Goal: Transaction & Acquisition: Purchase product/service

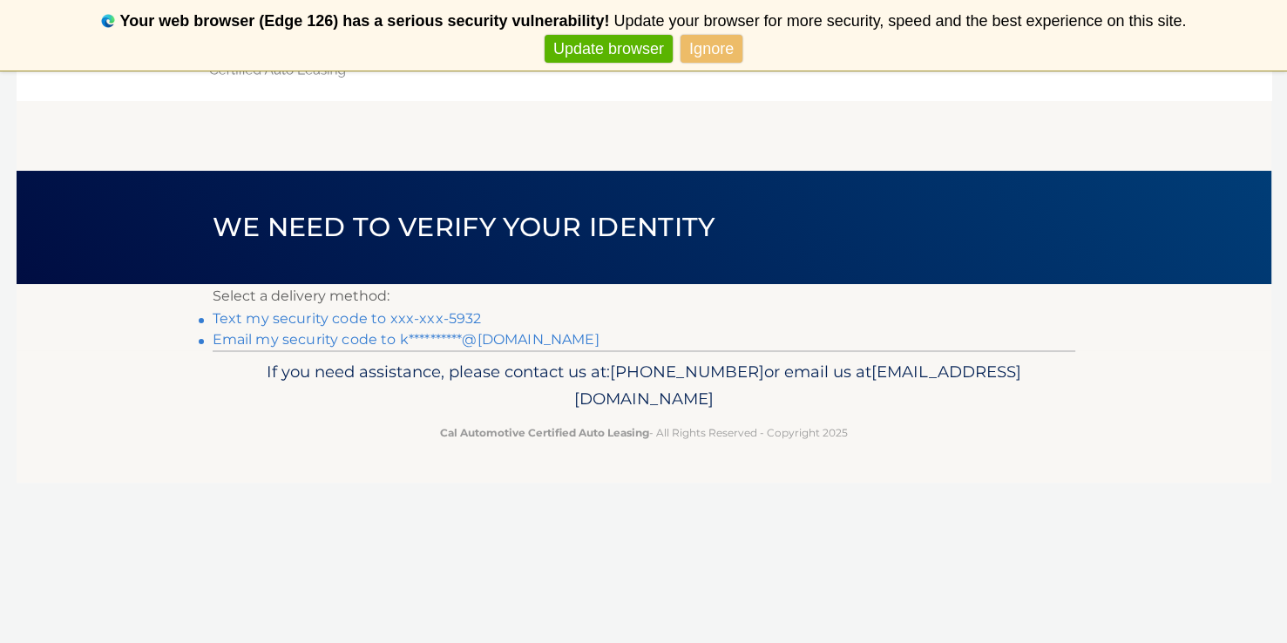
click at [397, 320] on link "Text my security code to xxx-xxx-5932" at bounding box center [347, 318] width 269 height 17
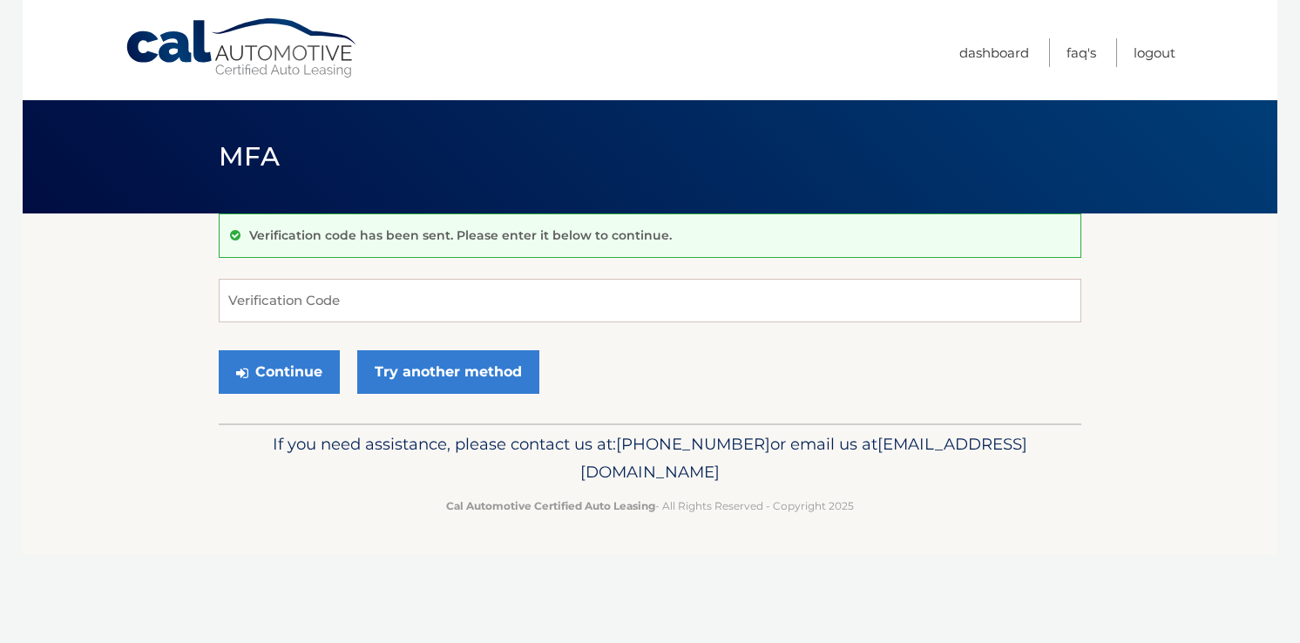
click at [577, 324] on form "Verification Code Continue Try another method" at bounding box center [650, 341] width 863 height 124
click at [610, 297] on input "Verification Code" at bounding box center [650, 301] width 863 height 44
type input "784390"
click at [307, 356] on button "Continue" at bounding box center [279, 372] width 121 height 44
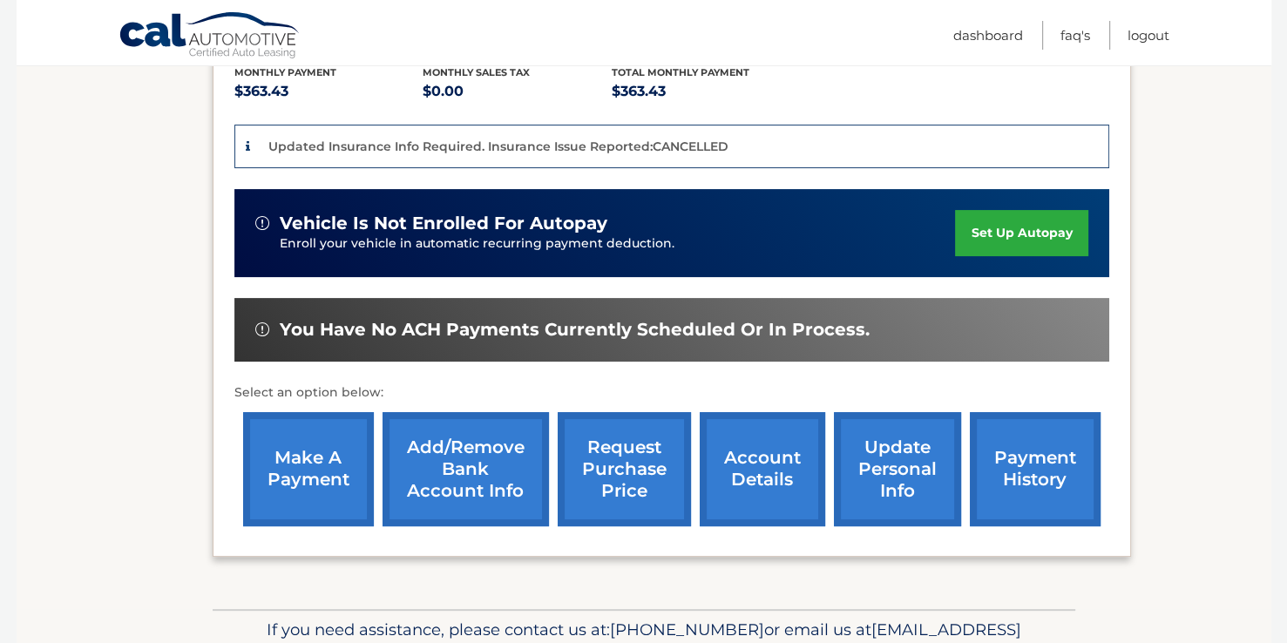
scroll to position [380, 0]
click at [331, 451] on link "make a payment" at bounding box center [308, 469] width 131 height 114
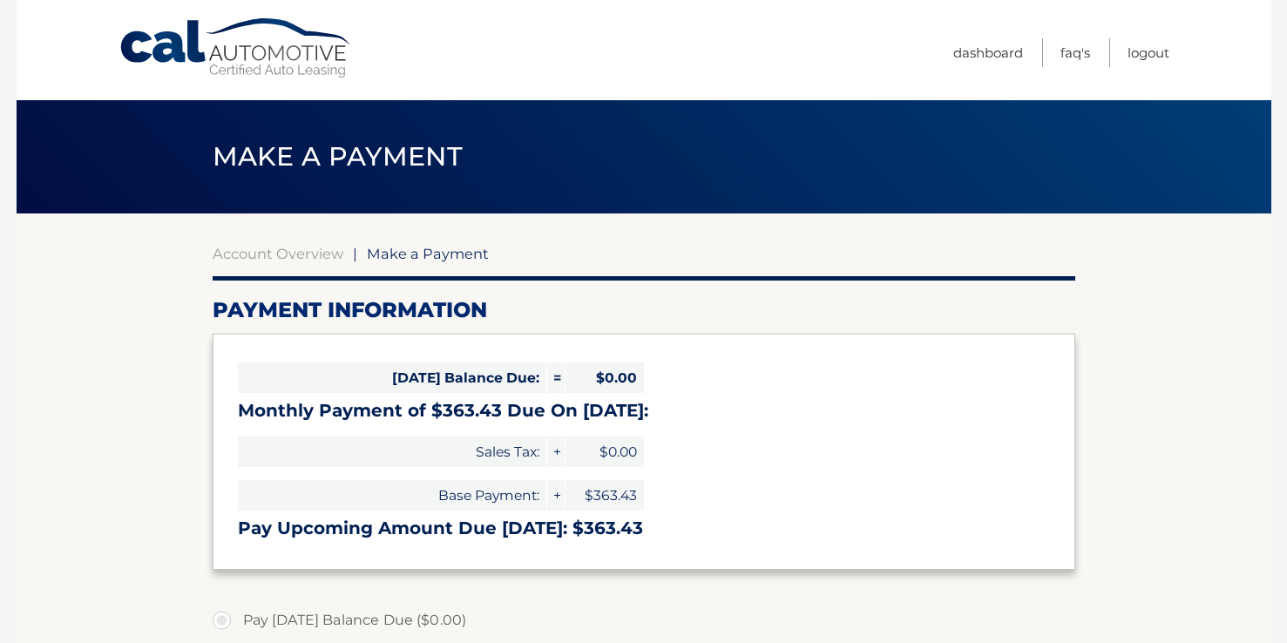
select select "NzYwZDgzMTMtNDUxMi00NjNjLWIwZWYtYTMxNjhhYmVhNjA1"
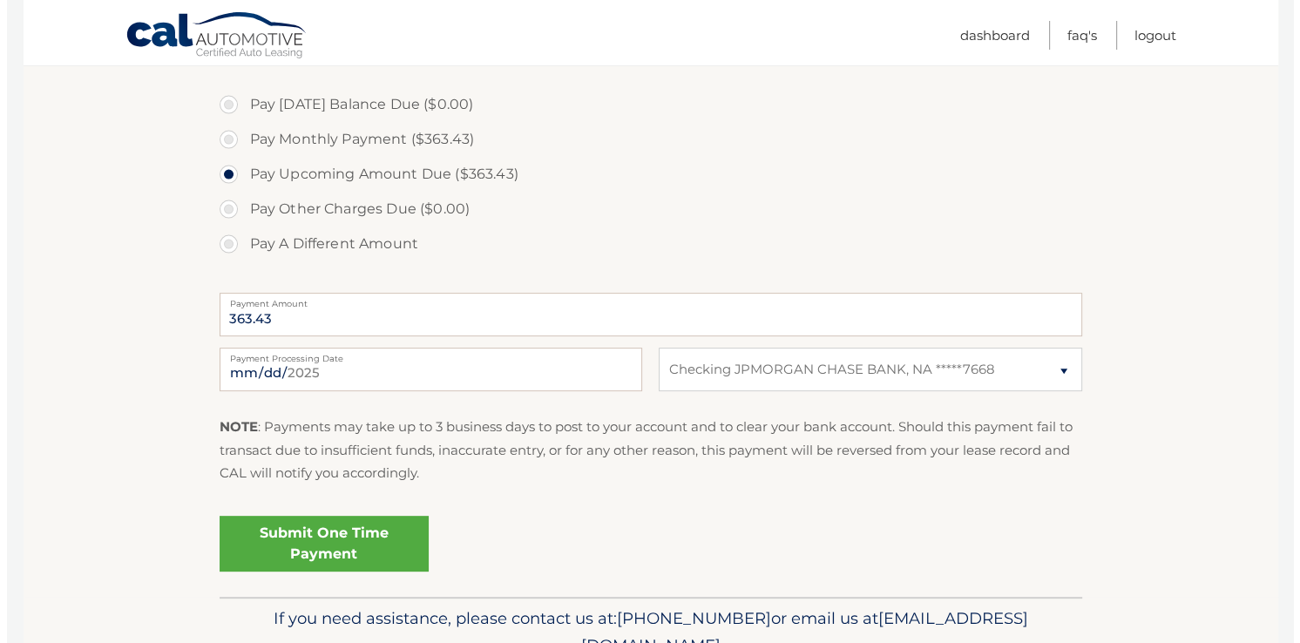
scroll to position [516, 0]
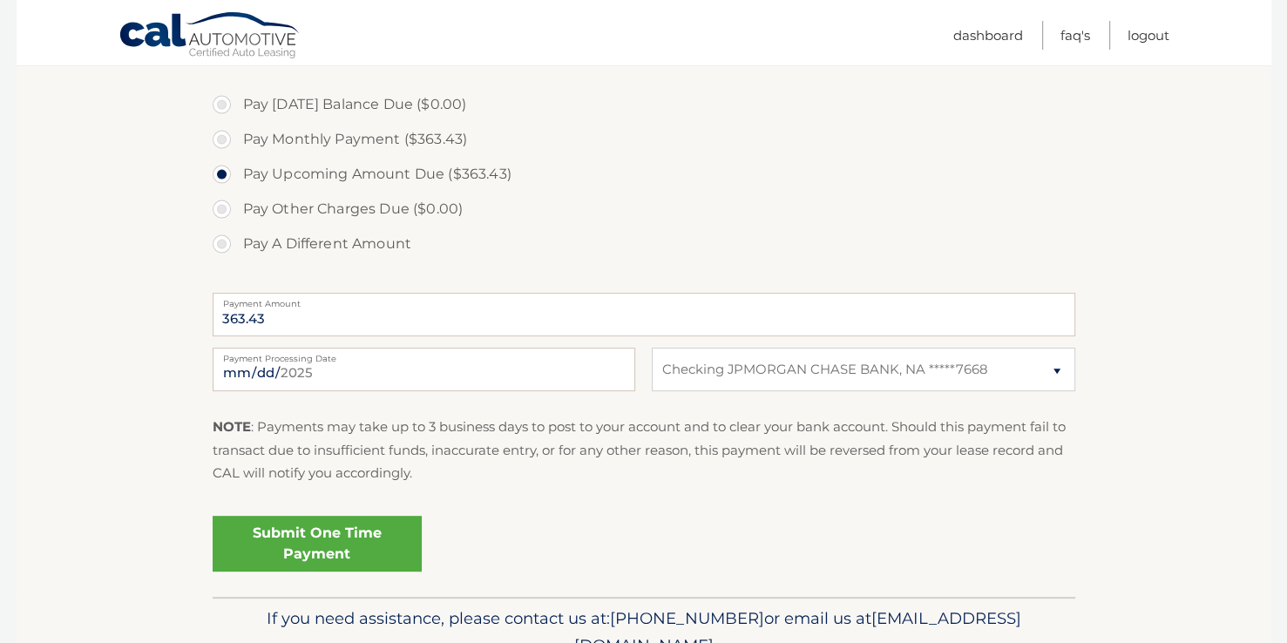
click at [307, 546] on link "Submit One Time Payment" at bounding box center [317, 544] width 209 height 56
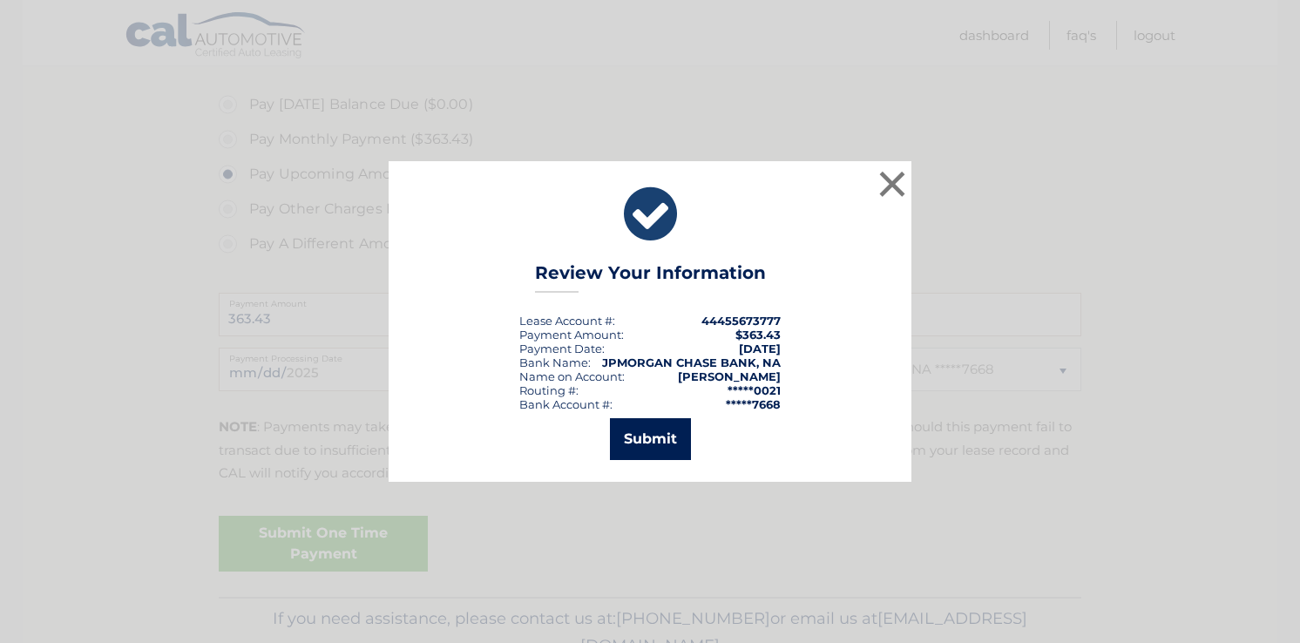
click at [645, 438] on button "Submit" at bounding box center [650, 439] width 81 height 42
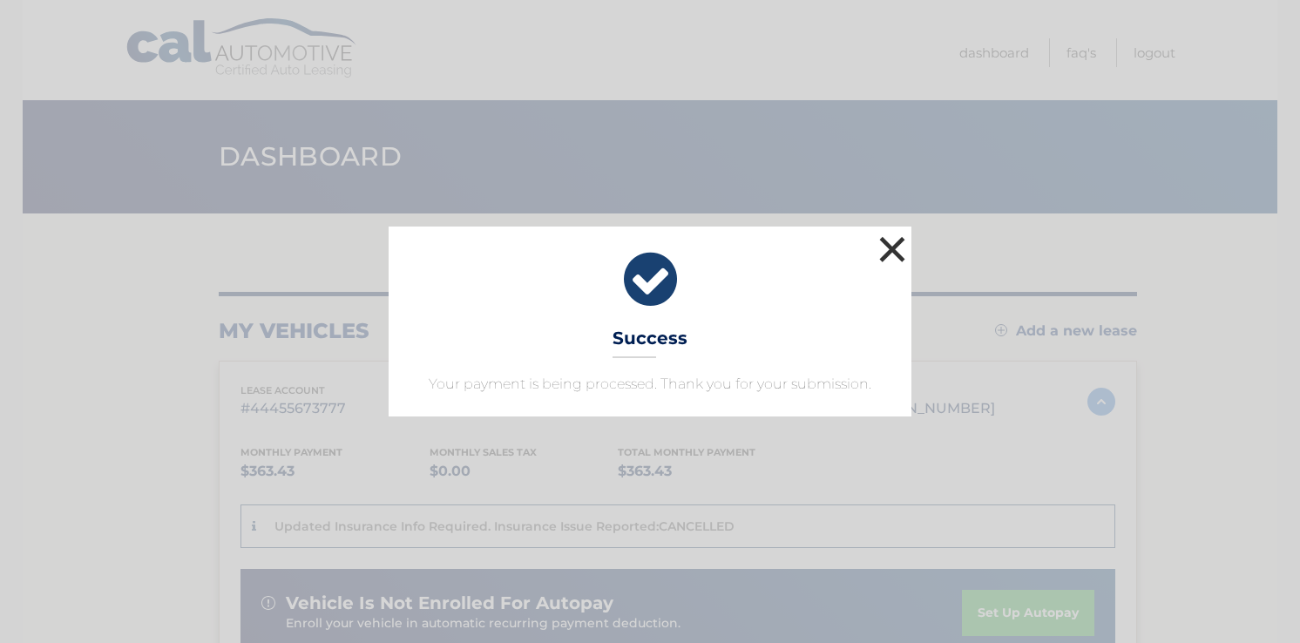
click at [895, 254] on button "×" at bounding box center [892, 249] width 35 height 35
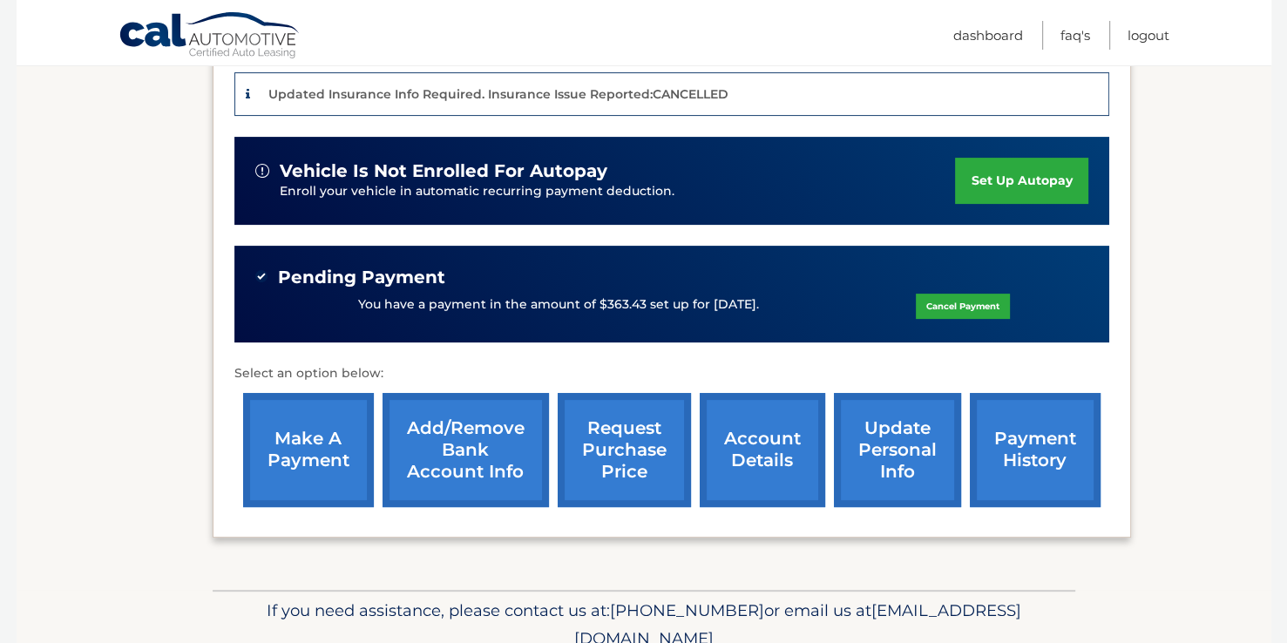
scroll to position [508, 0]
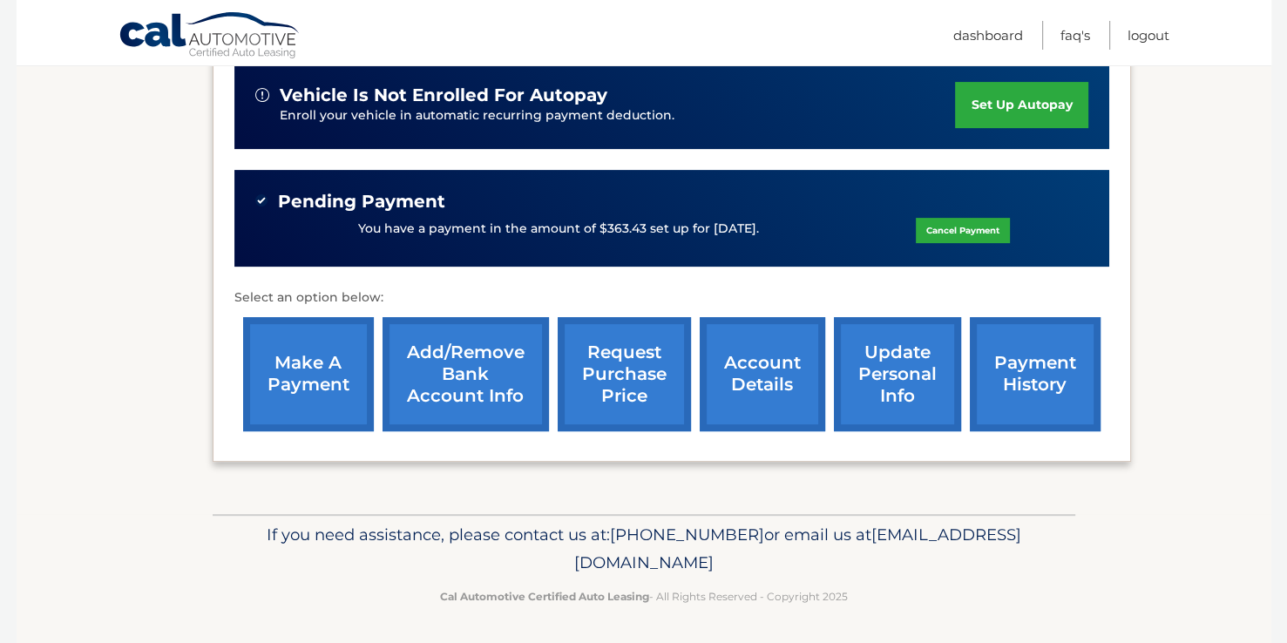
click at [885, 381] on link "update personal info" at bounding box center [897, 374] width 127 height 114
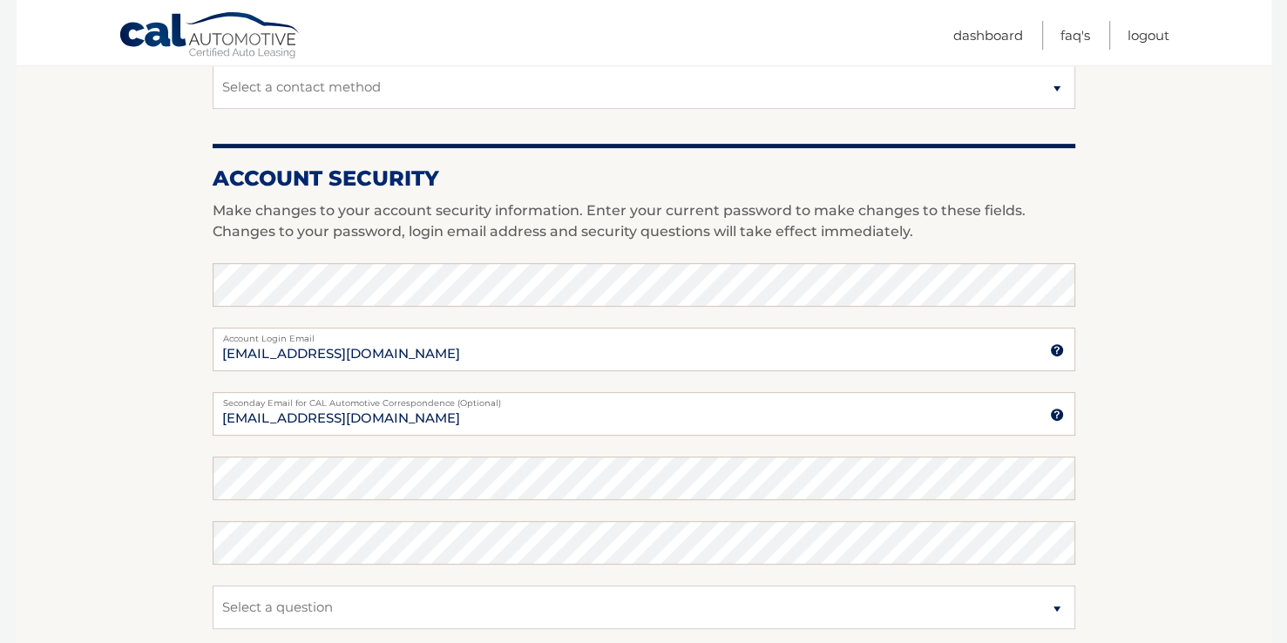
scroll to position [592, 0]
